Goal: Task Accomplishment & Management: Manage account settings

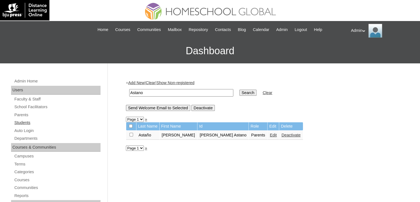
drag, startPoint x: 0, startPoint y: 0, endPoint x: 81, endPoint y: 120, distance: 145.0
type input "[PERSON_NAME]"
click at [240, 93] on input "Search" at bounding box center [248, 93] width 17 height 6
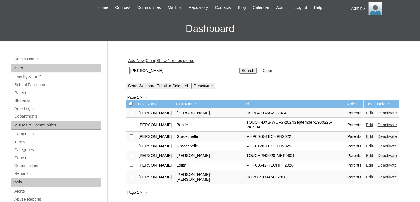
scroll to position [22, 0]
click at [26, 98] on link "Students" at bounding box center [57, 100] width 87 height 7
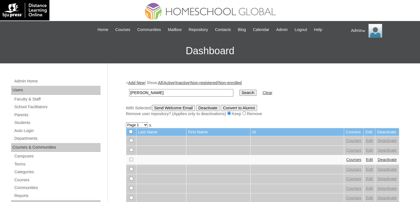
type input "[PERSON_NAME]"
click at [240, 90] on input "Search" at bounding box center [248, 93] width 17 height 6
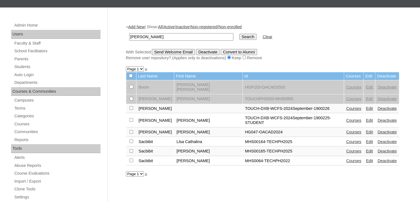
scroll to position [59, 0]
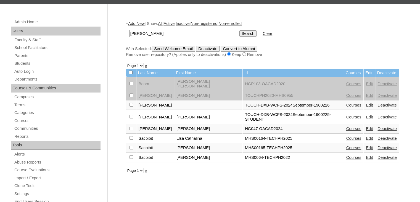
click at [347, 115] on link "Courses" at bounding box center [354, 117] width 15 height 4
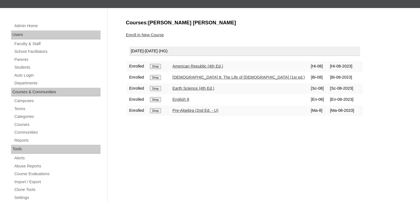
scroll to position [56, 0]
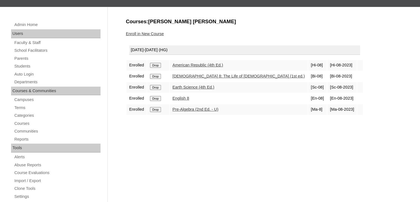
click at [193, 77] on link "[DEMOGRAPHIC_DATA] 8: The Life of [DEMOGRAPHIC_DATA] (1st ed.)" at bounding box center [239, 76] width 132 height 4
click at [214, 74] on link "[DEMOGRAPHIC_DATA] 8: The Life of [DEMOGRAPHIC_DATA] (1st ed.)" at bounding box center [239, 76] width 132 height 4
click at [218, 77] on link "[DEMOGRAPHIC_DATA] 8: The Life of [DEMOGRAPHIC_DATA] (1st ed.)" at bounding box center [239, 76] width 132 height 4
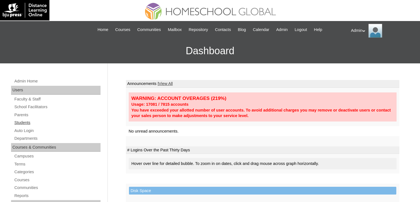
click at [23, 121] on link "Students" at bounding box center [57, 122] width 87 height 7
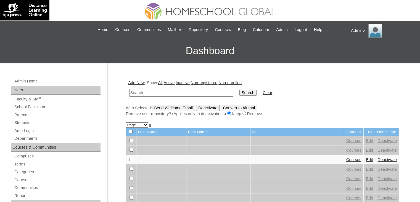
click at [155, 93] on input "text" at bounding box center [181, 92] width 104 height 7
type input "Bermillo"
click at [240, 93] on input "Search" at bounding box center [248, 93] width 17 height 6
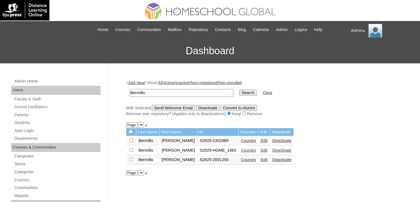
click at [245, 149] on link "Courses" at bounding box center [248, 150] width 15 height 4
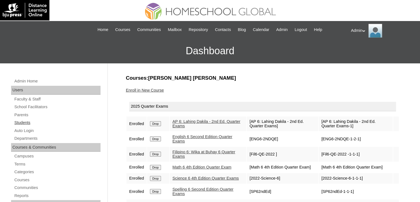
click at [21, 121] on link "Students" at bounding box center [57, 122] width 87 height 7
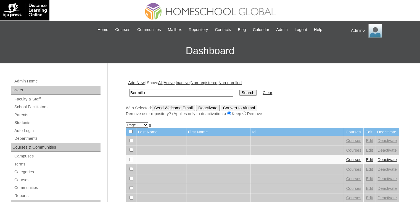
type input "Bermillo"
click at [240, 91] on input "Search" at bounding box center [248, 93] width 17 height 6
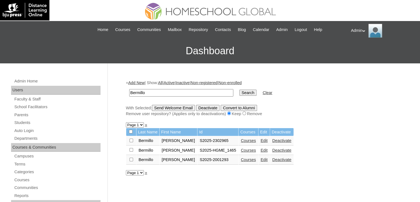
click at [241, 138] on link "Courses" at bounding box center [248, 140] width 15 height 4
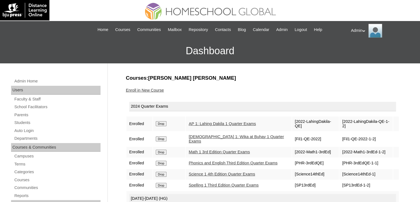
click at [163, 122] on input "Drop" at bounding box center [161, 123] width 11 height 5
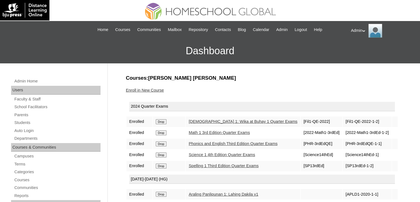
click at [163, 122] on input "Drop" at bounding box center [161, 121] width 11 height 5
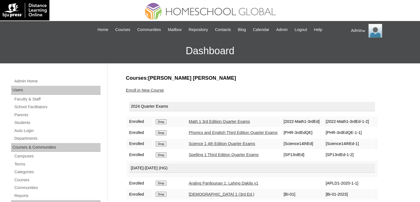
click at [163, 122] on input "Drop" at bounding box center [161, 121] width 11 height 5
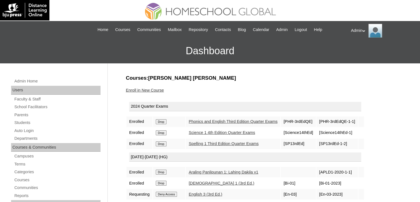
click at [163, 122] on input "Drop" at bounding box center [161, 121] width 11 height 5
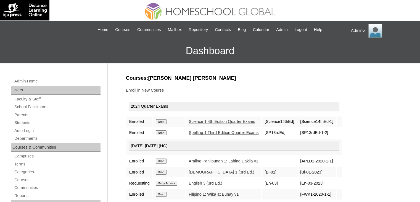
click at [163, 122] on input "Drop" at bounding box center [161, 121] width 11 height 5
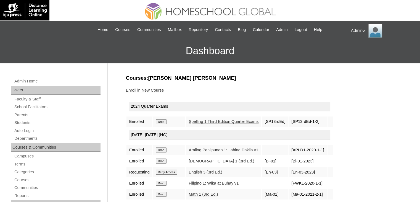
click at [163, 122] on input "Drop" at bounding box center [161, 121] width 11 height 5
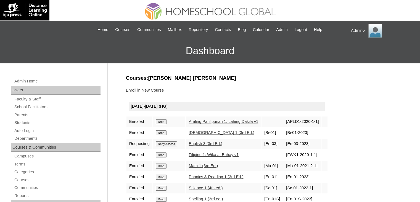
click at [163, 122] on input "Drop" at bounding box center [161, 121] width 11 height 5
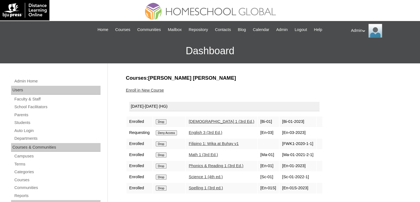
click at [163, 122] on input "Drop" at bounding box center [161, 121] width 11 height 5
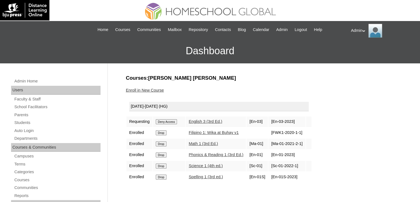
click at [163, 122] on input "Deny Access" at bounding box center [167, 121] width 22 height 5
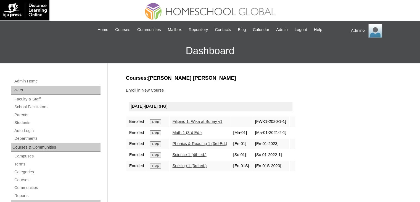
click at [163, 122] on form "Drop" at bounding box center [158, 121] width 16 height 4
click at [159, 122] on input "Drop" at bounding box center [155, 121] width 11 height 5
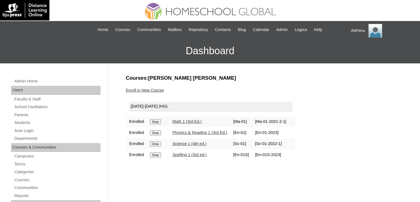
click at [159, 122] on input "Drop" at bounding box center [155, 121] width 11 height 5
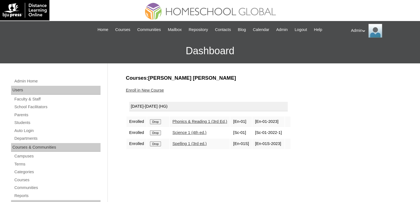
click at [159, 122] on input "Drop" at bounding box center [155, 121] width 11 height 5
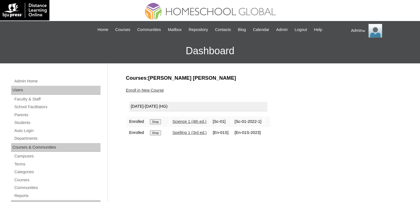
click at [157, 121] on input "Drop" at bounding box center [155, 121] width 11 height 5
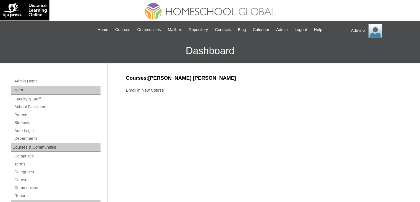
click at [152, 91] on link "Enroll in New Course" at bounding box center [145, 90] width 38 height 4
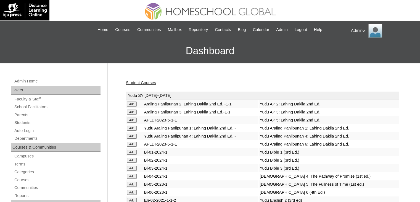
scroll to position [1508, 0]
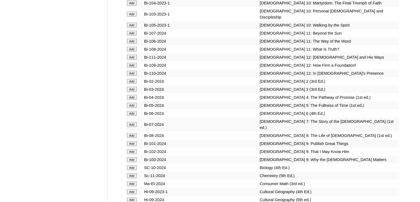
click at [128, 84] on input "Add" at bounding box center [132, 81] width 10 height 5
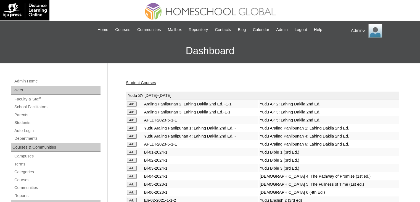
scroll to position [644, 0]
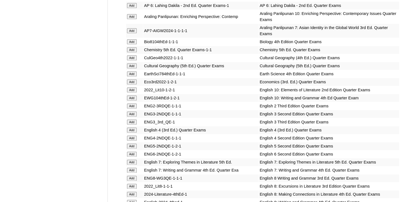
click at [128, 103] on input "Add" at bounding box center [132, 105] width 10 height 5
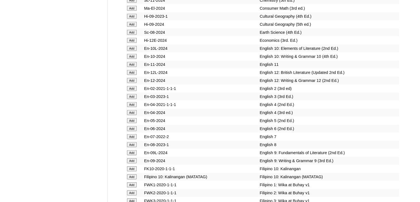
click at [128, 91] on input "Add" at bounding box center [132, 88] width 10 height 5
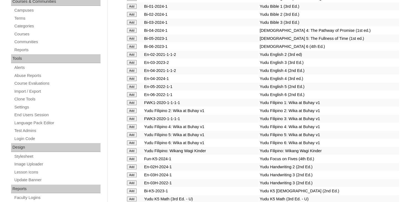
scroll to position [793, 0]
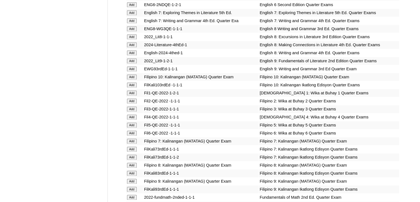
click at [132, 100] on input "Add" at bounding box center [132, 100] width 10 height 5
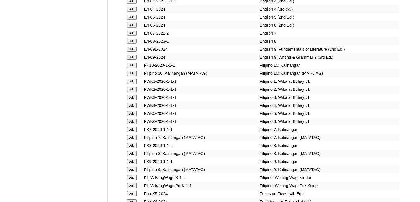
click at [132, 92] on input "Add" at bounding box center [132, 89] width 10 height 5
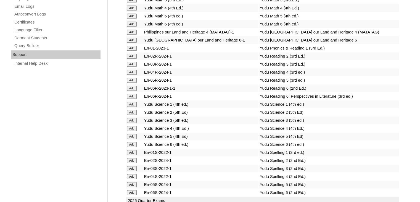
scroll to position [1158, 0]
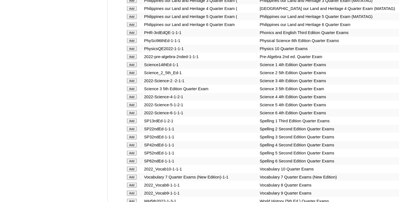
click at [131, 75] on input "Add" at bounding box center [132, 72] width 10 height 5
click at [132, 75] on input "Add" at bounding box center [132, 72] width 10 height 5
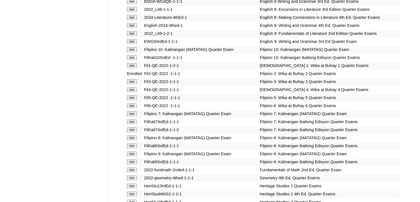
scroll to position [818, 0]
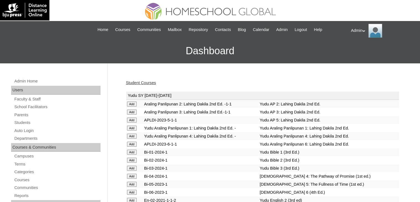
click at [141, 82] on link "Student Courses" at bounding box center [141, 82] width 30 height 4
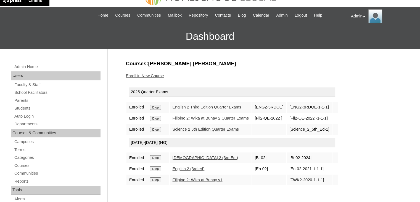
scroll to position [14, 0]
click at [154, 74] on link "Enroll in New Course" at bounding box center [145, 76] width 38 height 4
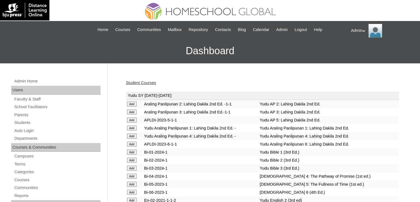
scroll to position [512, 0]
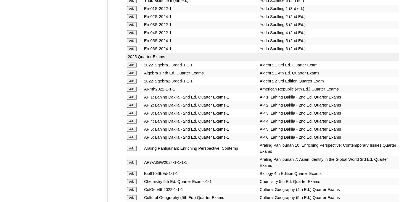
click at [129, 103] on input "Add" at bounding box center [132, 105] width 10 height 5
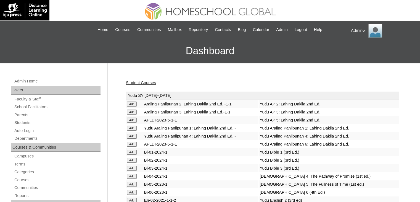
scroll to position [1373, 0]
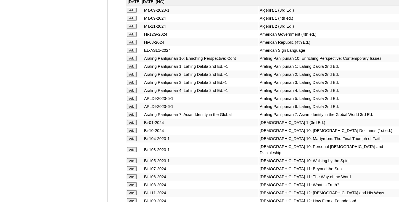
click at [131, 77] on input "Add" at bounding box center [132, 74] width 10 height 5
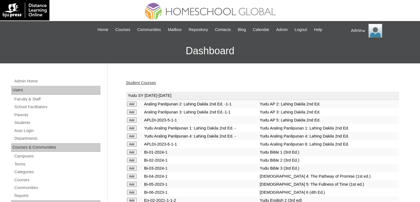
click at [131, 102] on input "Add" at bounding box center [132, 103] width 10 height 5
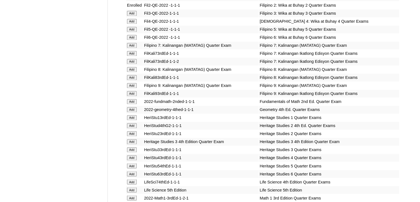
scroll to position [992, 0]
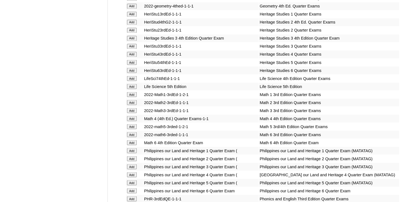
click at [131, 101] on input "Add" at bounding box center [132, 102] width 10 height 5
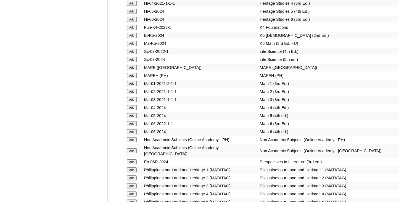
click at [131, 94] on input "Add" at bounding box center [132, 91] width 10 height 5
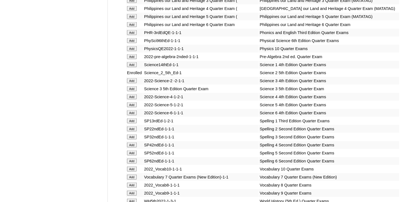
scroll to position [2304, 0]
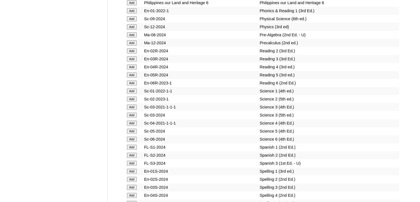
click at [132, 101] on input "Add" at bounding box center [132, 98] width 10 height 5
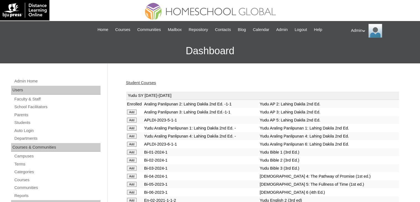
click at [151, 82] on link "Student Courses" at bounding box center [141, 82] width 30 height 4
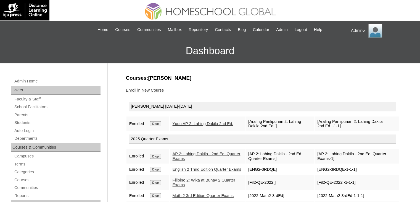
click at [154, 122] on input "Drop" at bounding box center [155, 123] width 11 height 5
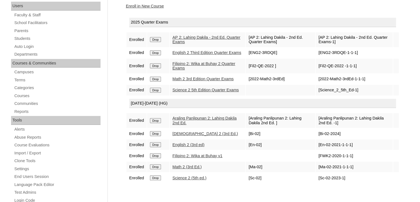
scroll to position [83, 0]
click at [157, 5] on link "Enroll in New Course" at bounding box center [145, 6] width 38 height 4
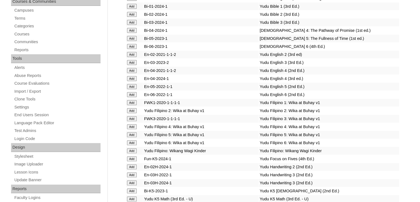
scroll to position [1922, 0]
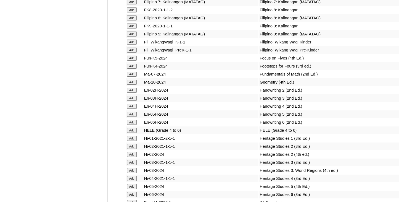
click at [133, 93] on input "Add" at bounding box center [132, 90] width 10 height 5
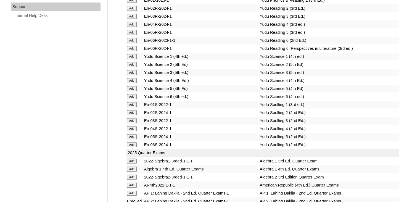
scroll to position [1214, 0]
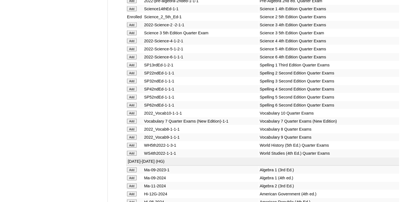
click at [132, 75] on input "Add" at bounding box center [132, 72] width 10 height 5
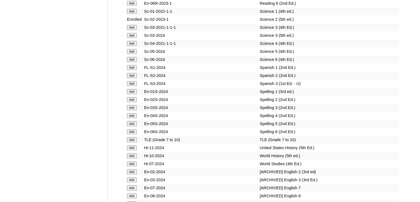
click at [132, 101] on input "Add" at bounding box center [132, 99] width 10 height 5
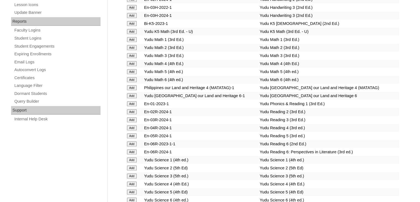
scroll to position [2257, 0]
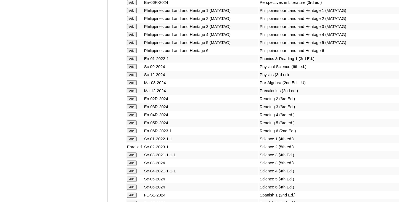
click at [132, 101] on input "Add" at bounding box center [132, 98] width 10 height 5
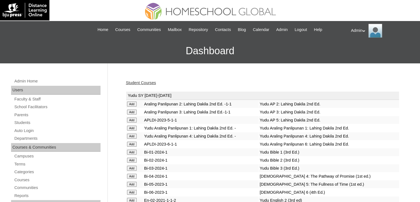
click at [146, 82] on link "Student Courses" at bounding box center [141, 82] width 30 height 4
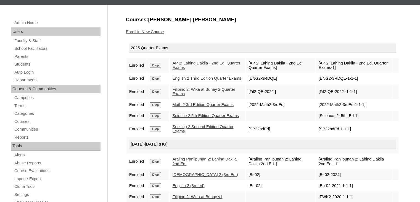
scroll to position [56, 0]
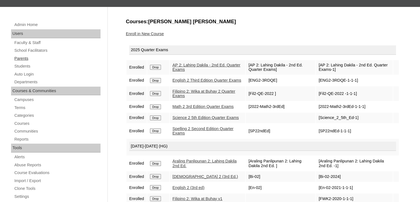
click at [22, 59] on link "Parents" at bounding box center [57, 58] width 87 height 7
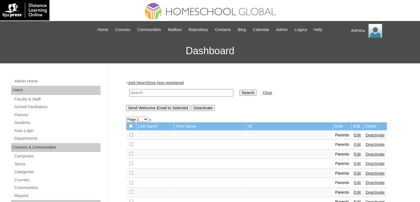
click at [145, 92] on input "text" at bounding box center [181, 92] width 104 height 7
type input "Bermillo"
click at [240, 91] on input "Search" at bounding box center [248, 93] width 17 height 6
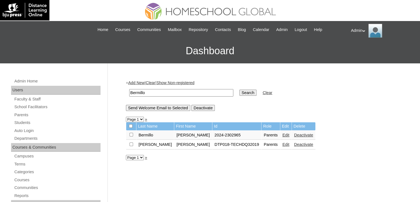
click at [283, 133] on link "Edit" at bounding box center [286, 135] width 7 height 4
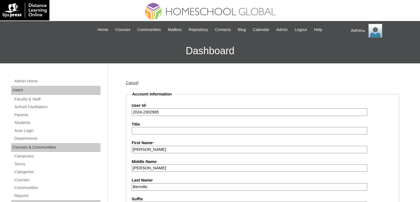
click at [141, 111] on input "2024-2302965" at bounding box center [250, 111] width 236 height 7
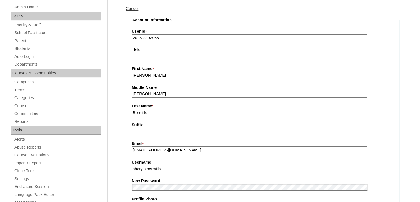
scroll to position [88, 0]
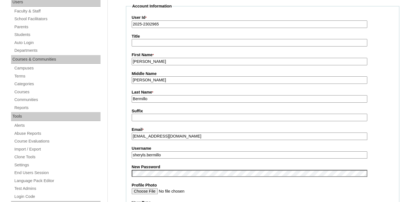
type input "2025-2302965"
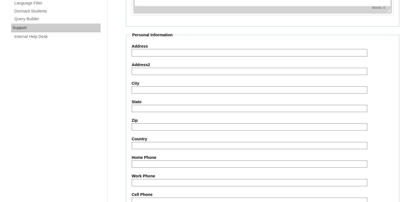
scroll to position [519, 0]
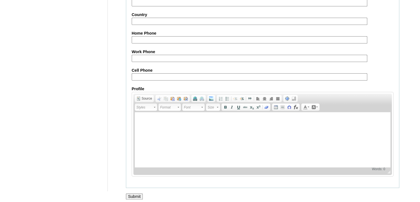
click at [134, 194] on input "Submit" at bounding box center [134, 196] width 17 height 6
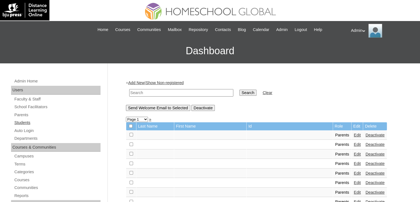
click at [27, 123] on link "Students" at bounding box center [57, 122] width 87 height 7
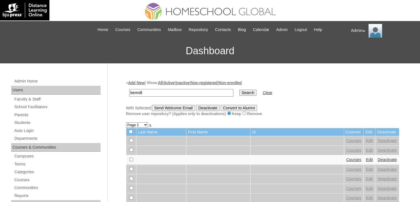
type input "Bermillo"
click at [240, 93] on input "Search" at bounding box center [248, 93] width 17 height 6
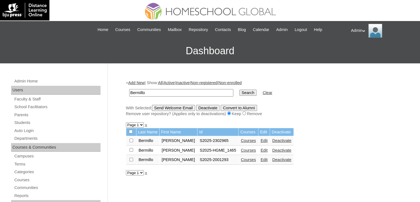
click at [245, 159] on link "Courses" at bounding box center [248, 159] width 15 height 4
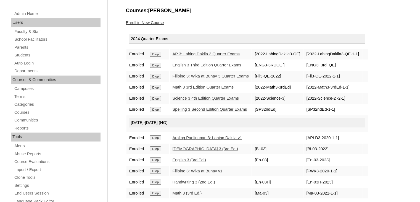
scroll to position [69, 0]
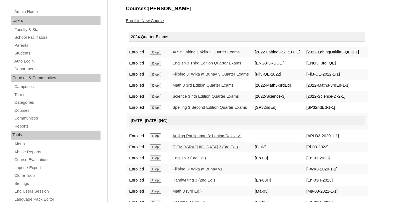
click at [159, 53] on input "Drop" at bounding box center [155, 52] width 11 height 5
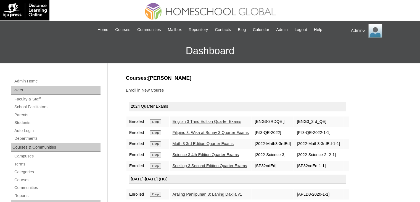
click at [159, 120] on input "Drop" at bounding box center [155, 121] width 11 height 5
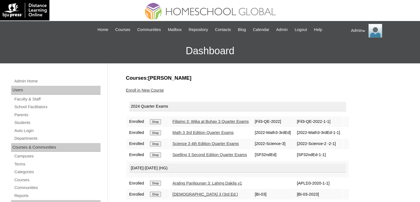
click at [159, 120] on input "Drop" at bounding box center [155, 121] width 11 height 5
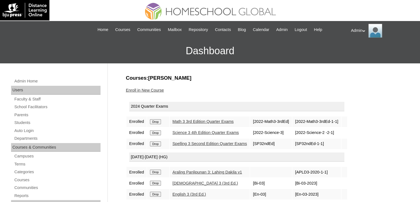
click at [159, 120] on input "Drop" at bounding box center [155, 121] width 11 height 5
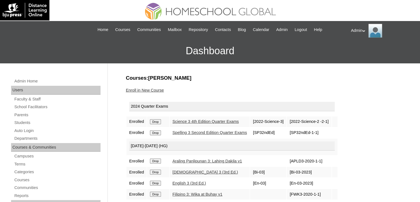
click at [159, 120] on input "Drop" at bounding box center [155, 121] width 11 height 5
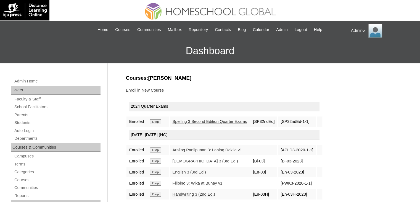
click at [159, 120] on input "Drop" at bounding box center [155, 121] width 11 height 5
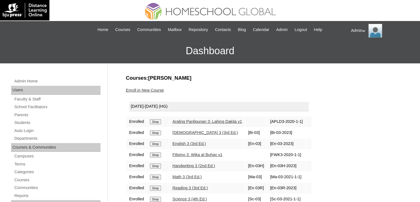
click at [159, 120] on input "Drop" at bounding box center [155, 121] width 11 height 5
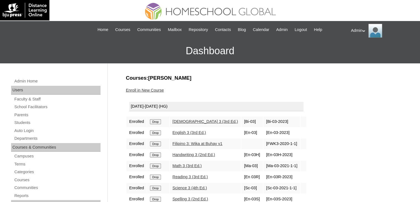
click at [159, 120] on input "Drop" at bounding box center [155, 121] width 11 height 5
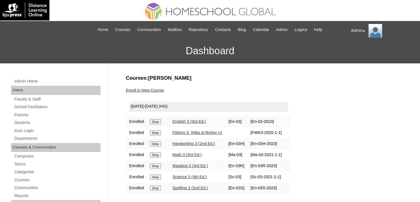
click at [159, 120] on input "Drop" at bounding box center [155, 121] width 11 height 5
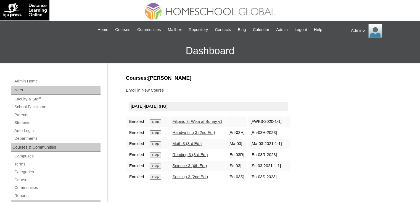
click at [159, 120] on input "Drop" at bounding box center [155, 121] width 11 height 5
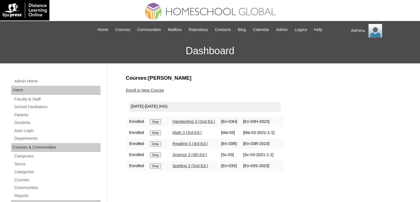
click at [159, 120] on input "Drop" at bounding box center [155, 121] width 11 height 5
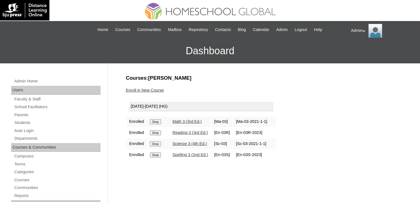
click at [159, 120] on input "Drop" at bounding box center [155, 121] width 11 height 5
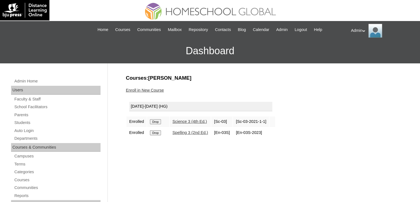
click at [159, 120] on input "Drop" at bounding box center [155, 121] width 11 height 5
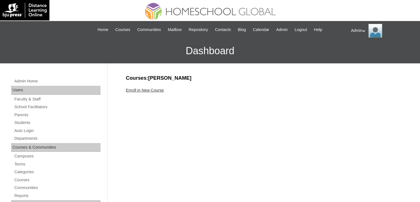
click at [156, 90] on link "Enroll in New Course" at bounding box center [145, 90] width 38 height 4
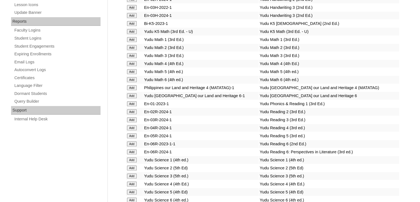
scroll to position [2273, 0]
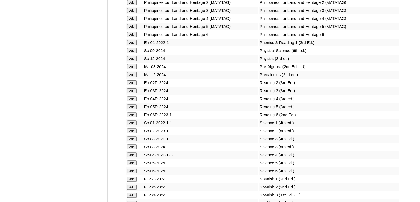
click at [129, 101] on input "Add" at bounding box center [132, 98] width 10 height 5
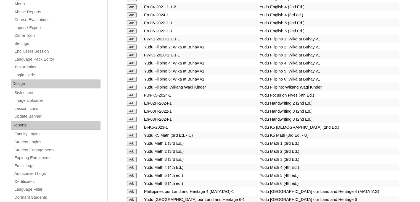
scroll to position [1938, 0]
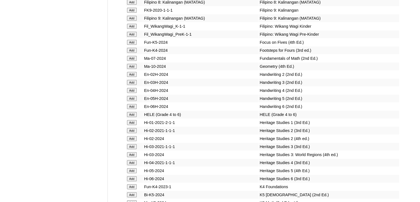
click at [130, 93] on input "Add" at bounding box center [132, 90] width 10 height 5
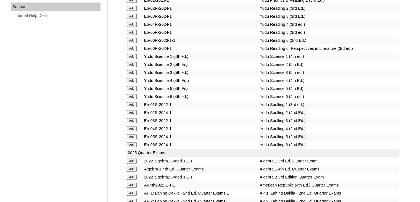
scroll to position [1229, 0]
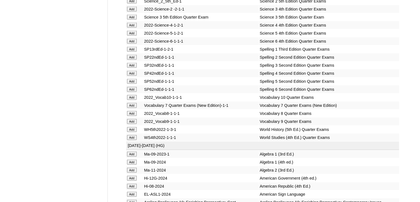
click at [132, 76] on input "Add" at bounding box center [132, 73] width 10 height 5
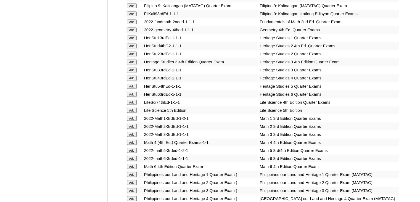
scroll to position [1182, 0]
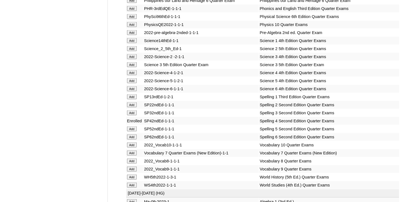
click at [132, 75] on input "Add" at bounding box center [132, 72] width 10 height 5
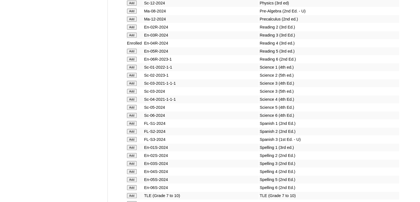
click at [132, 101] on input "Add" at bounding box center [132, 99] width 10 height 5
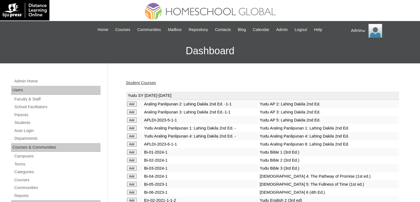
scroll to position [1525, 0]
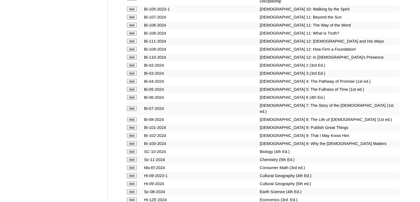
click at [132, 84] on input "Add" at bounding box center [132, 81] width 10 height 5
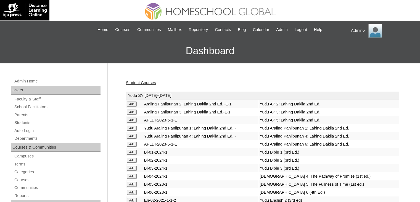
click at [145, 80] on link "Student Courses" at bounding box center [141, 82] width 30 height 4
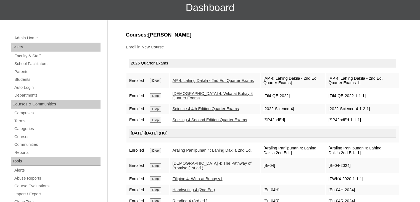
scroll to position [44, 0]
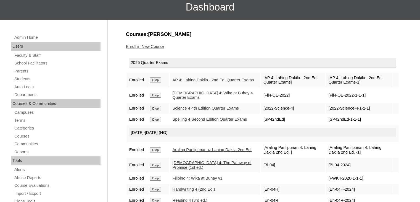
click at [147, 44] on link "Enroll in New Course" at bounding box center [145, 46] width 38 height 4
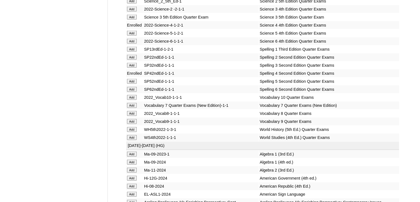
scroll to position [2400, 0]
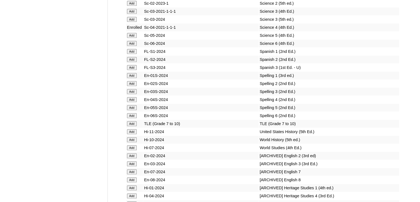
click at [133, 101] on input "Add" at bounding box center [132, 99] width 10 height 5
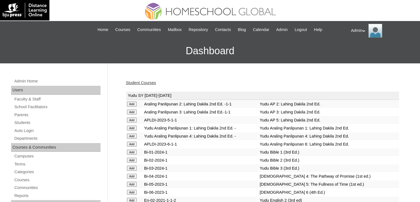
click at [148, 81] on link "Student Courses" at bounding box center [141, 82] width 30 height 4
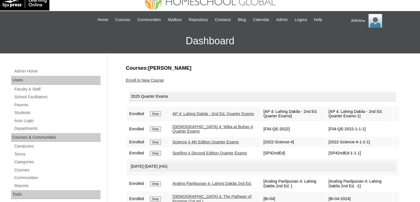
scroll to position [8, 0]
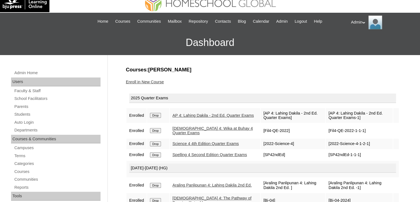
click at [159, 80] on link "Enroll in New Course" at bounding box center [145, 82] width 38 height 4
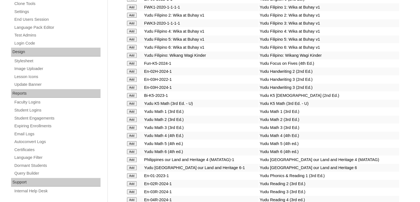
scroll to position [1008, 0]
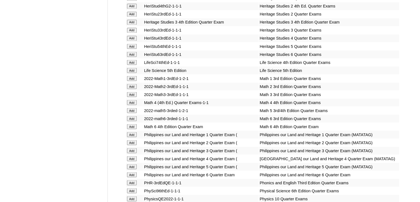
click at [130, 102] on input "Add" at bounding box center [132, 102] width 10 height 5
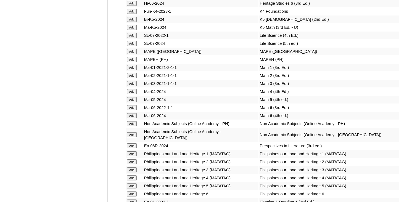
click at [130, 94] on input "Add" at bounding box center [132, 91] width 10 height 5
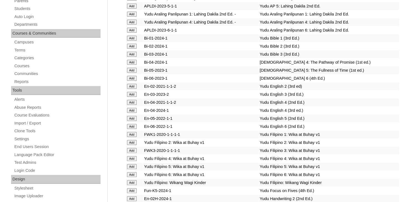
scroll to position [668, 0]
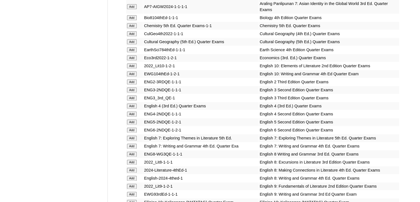
click at [132, 103] on input "Add" at bounding box center [132, 105] width 10 height 5
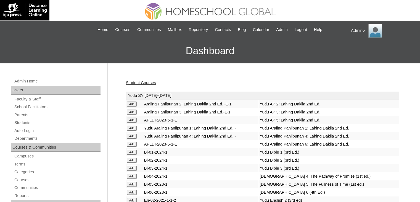
click at [154, 82] on link "Student Courses" at bounding box center [141, 82] width 30 height 4
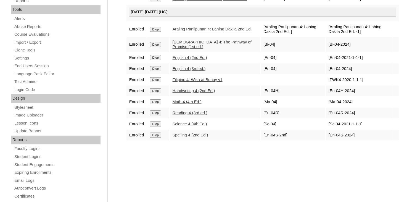
scroll to position [197, 0]
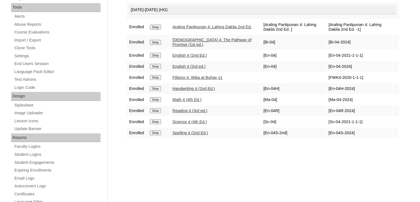
click at [155, 58] on input "Drop" at bounding box center [155, 55] width 11 height 5
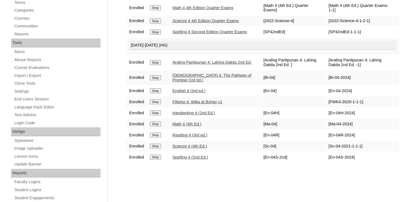
scroll to position [93, 0]
